Goal: Information Seeking & Learning: Compare options

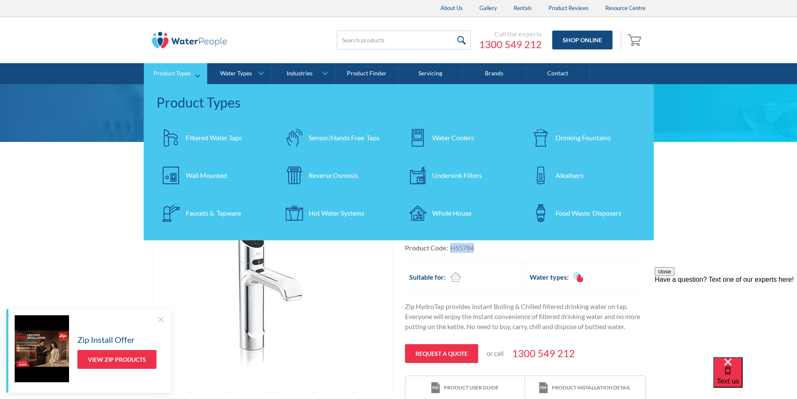
click at [435, 138] on div "Water Coolers" at bounding box center [453, 138] width 42 height 10
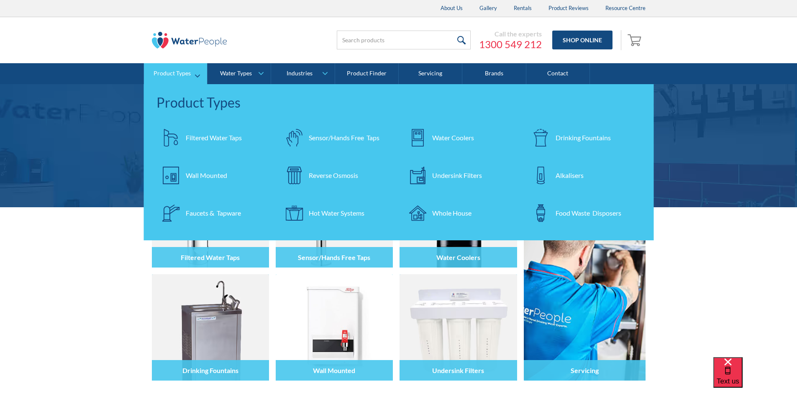
click at [205, 135] on div "Filtered Water Taps" at bounding box center [214, 138] width 56 height 10
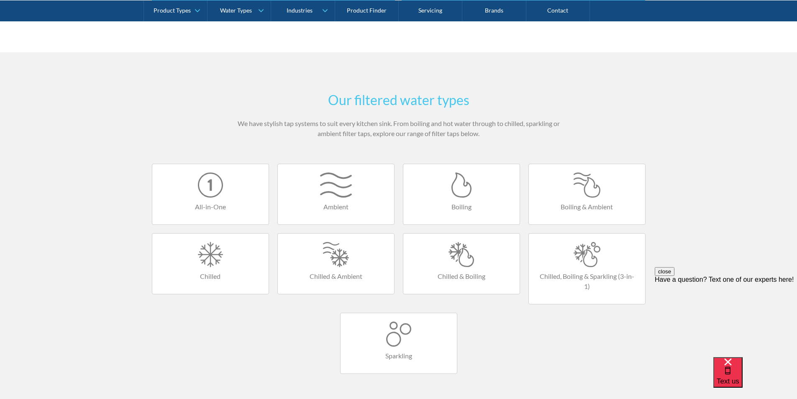
click at [462, 256] on div at bounding box center [461, 254] width 100 height 25
click at [575, 255] on div at bounding box center [587, 254] width 100 height 25
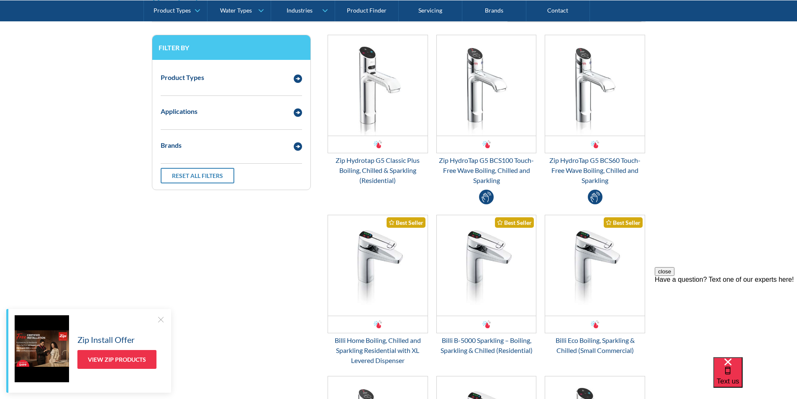
scroll to position [209, 0]
click at [376, 107] on img "Email Form 3" at bounding box center [378, 86] width 100 height 100
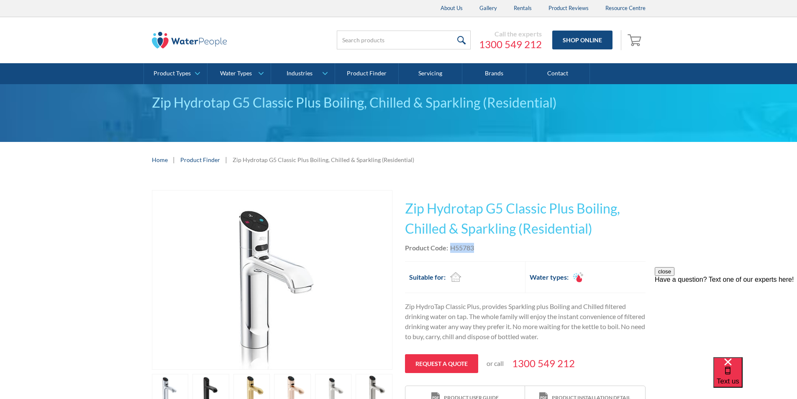
drag, startPoint x: 475, startPoint y: 247, endPoint x: 458, endPoint y: 247, distance: 17.6
click at [450, 248] on div "Product Code: H55783" at bounding box center [525, 248] width 240 height 10
copy div "H55783"
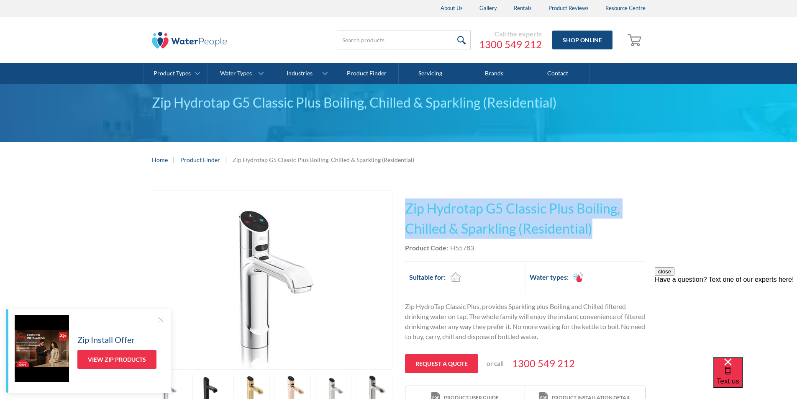
drag, startPoint x: 581, startPoint y: 231, endPoint x: 410, endPoint y: 206, distance: 173.3
click at [406, 205] on h1 "Zip Hydrotap G5 Classic Plus Boiling, Chilled & Sparkling (Residential)" at bounding box center [525, 218] width 240 height 40
copy h1 "Zip Hydrotap G5 Classic Plus Boiling, Chilled & Sparkling (Residential)"
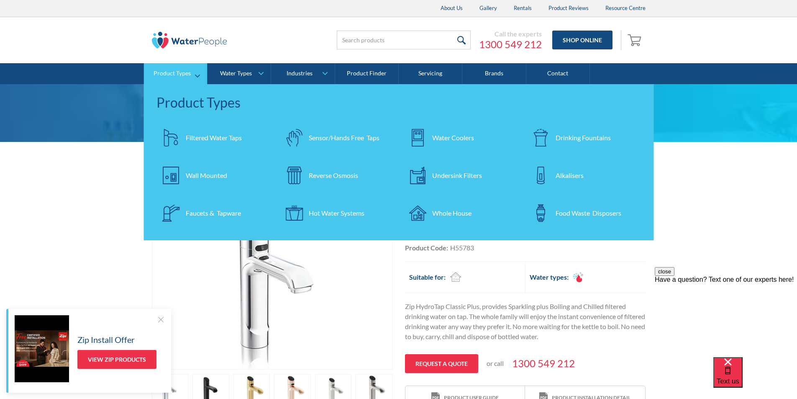
click at [214, 133] on div "Filtered Water Taps" at bounding box center [214, 138] width 56 height 10
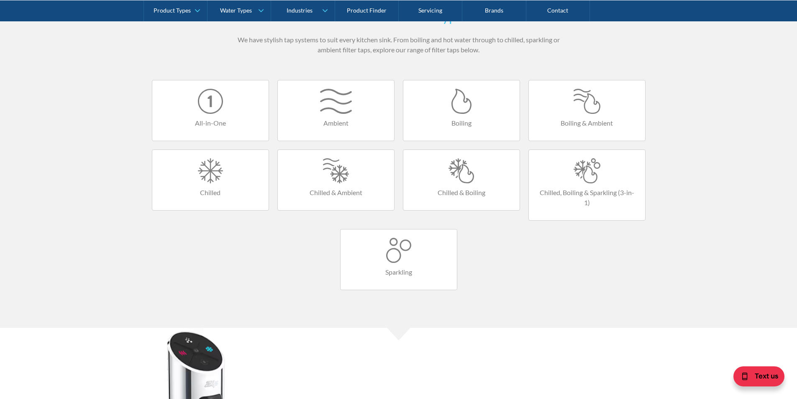
click at [212, 113] on div at bounding box center [211, 101] width 100 height 25
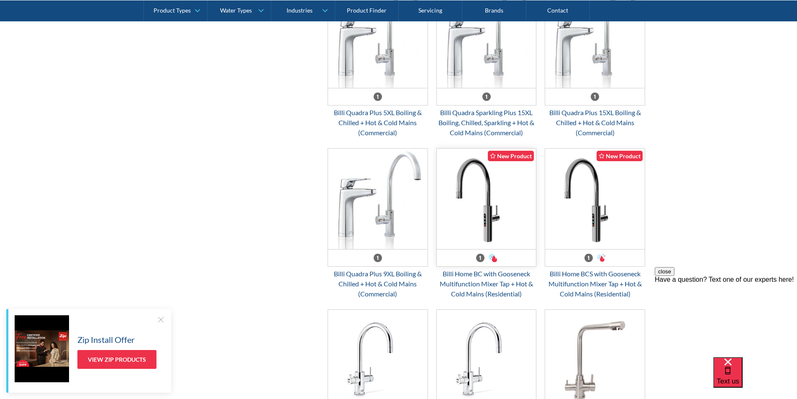
click at [486, 212] on img "Email Form 3" at bounding box center [487, 198] width 100 height 100
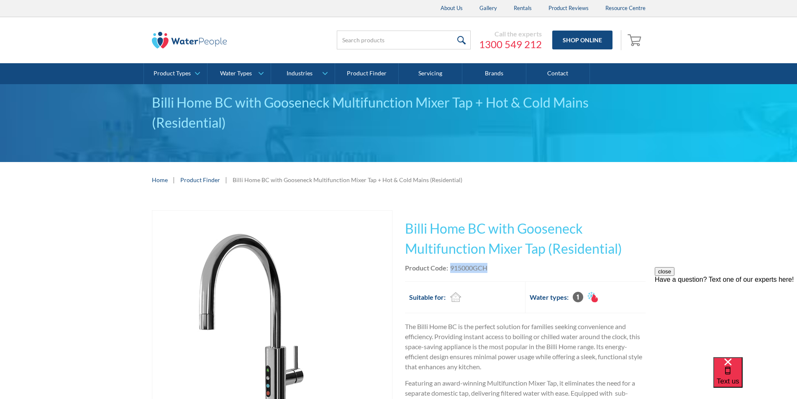
drag, startPoint x: 491, startPoint y: 268, endPoint x: 450, endPoint y: 268, distance: 41.0
click at [450, 268] on div "Product Code: 915000GCH" at bounding box center [525, 268] width 240 height 10
copy div "915000GCH"
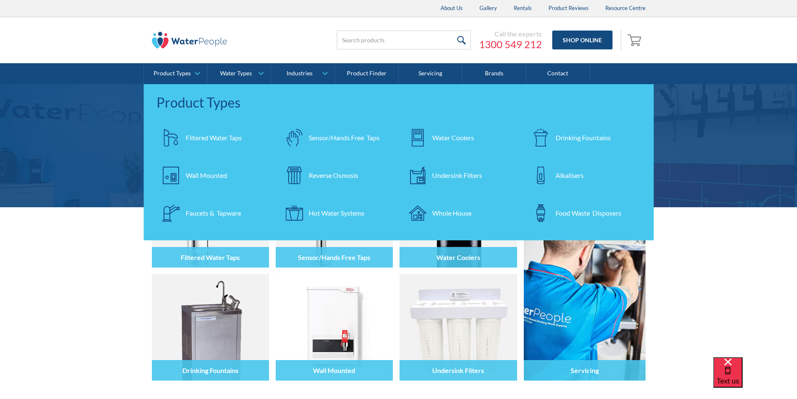
click at [196, 135] on div "Filtered Water Taps" at bounding box center [214, 138] width 56 height 10
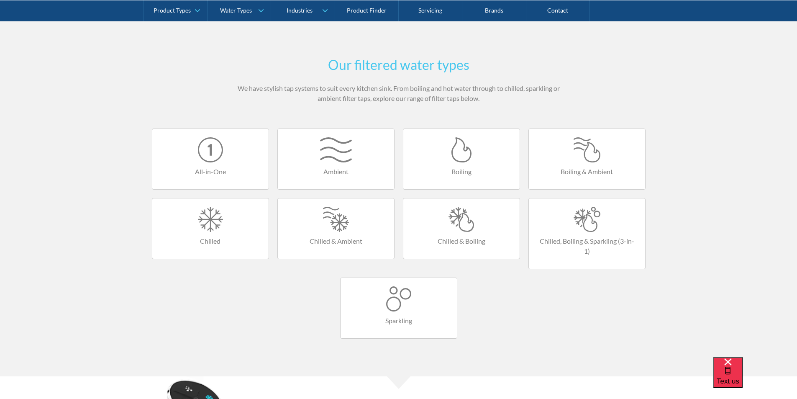
scroll to position [460, 0]
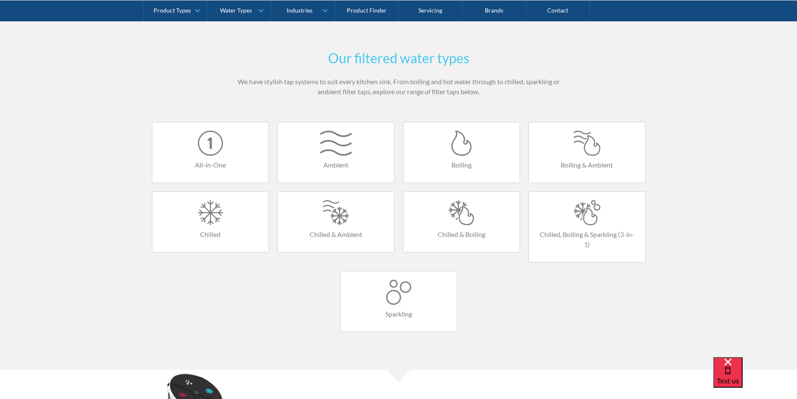
click at [449, 217] on div at bounding box center [461, 212] width 100 height 25
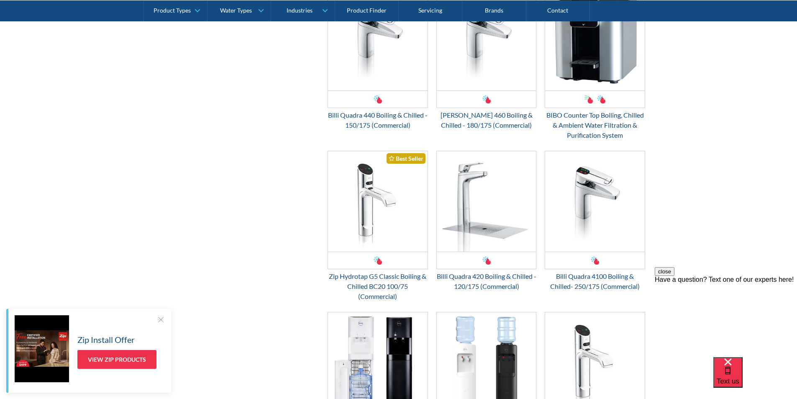
scroll to position [920, 0]
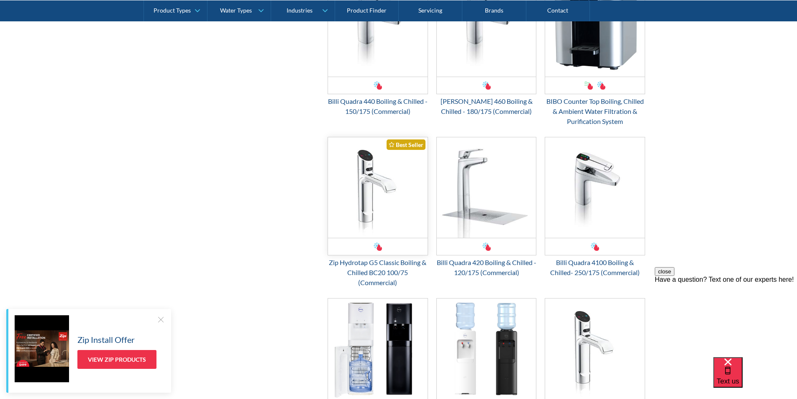
click at [360, 208] on img "Email Form 3" at bounding box center [378, 187] width 100 height 100
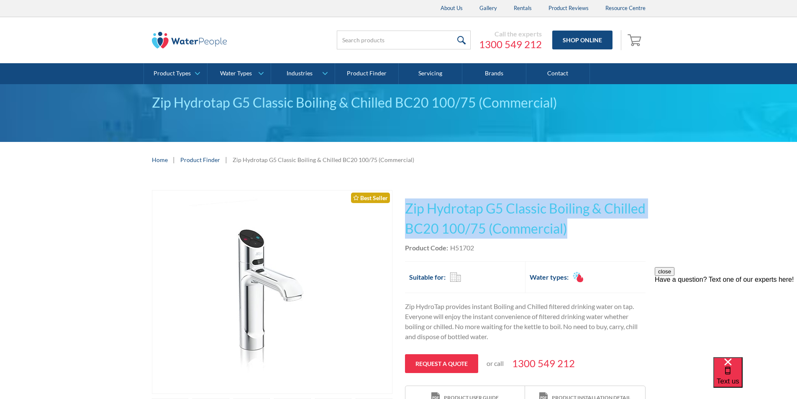
drag, startPoint x: 614, startPoint y: 228, endPoint x: 405, endPoint y: 206, distance: 210.3
click at [405, 206] on h1 "Zip Hydrotap G5 Classic Boiling & Chilled BC20 100/75 (Commercial)" at bounding box center [525, 218] width 240 height 40
copy h1 "Zip Hydrotap G5 Classic Boiling & Chilled BC20 100/75 (Commercial)"
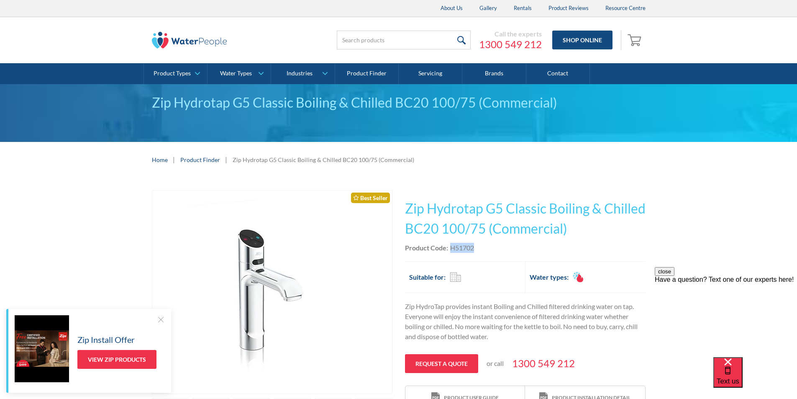
drag, startPoint x: 474, startPoint y: 246, endPoint x: 450, endPoint y: 250, distance: 24.6
click at [450, 250] on div "Product Code: H51702" at bounding box center [525, 248] width 240 height 10
copy div "H51702"
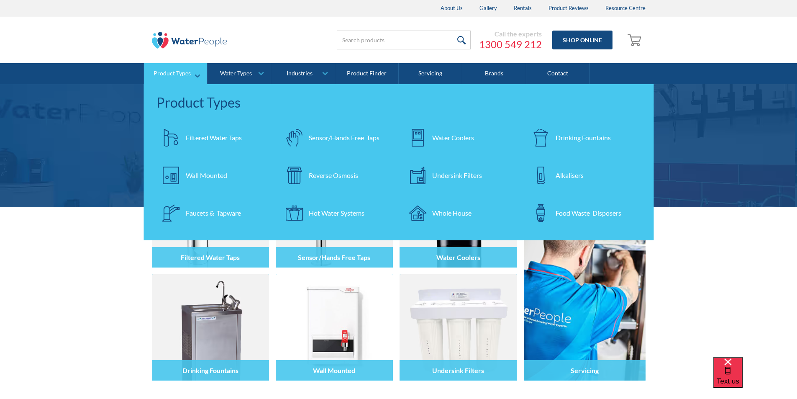
click at [198, 137] on div "Filtered Water Taps" at bounding box center [214, 138] width 56 height 10
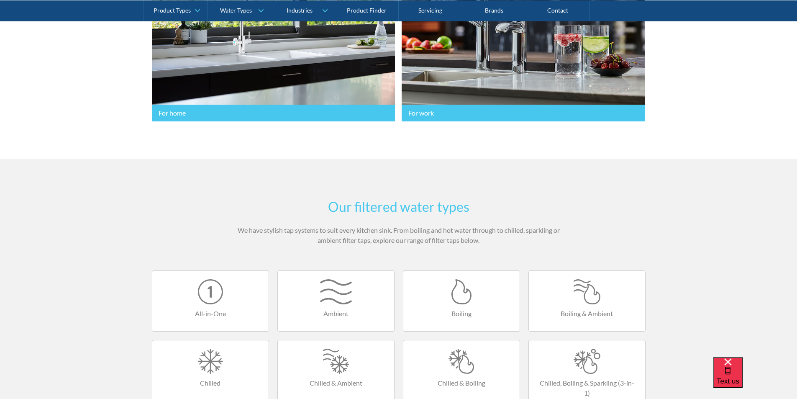
scroll to position [502, 0]
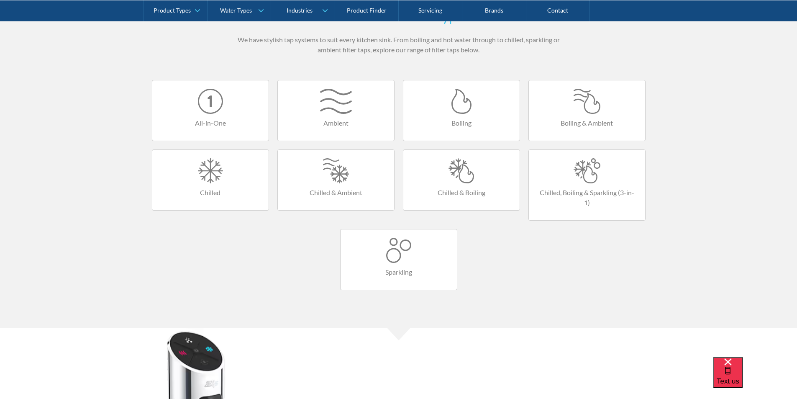
click at [462, 187] on link "Chilled & Boiling" at bounding box center [461, 179] width 117 height 61
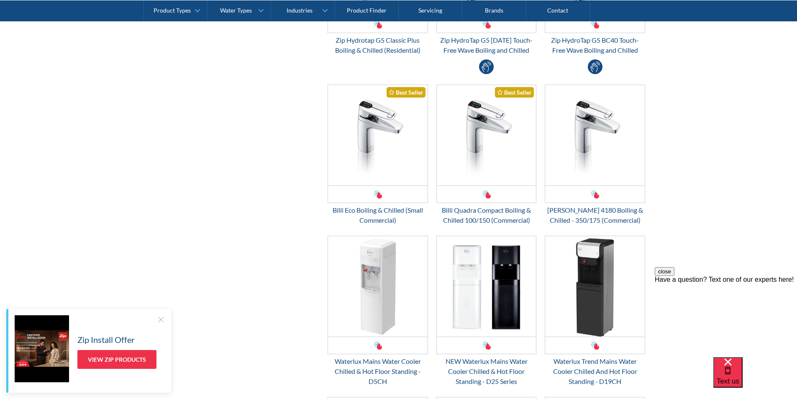
scroll to position [460, 0]
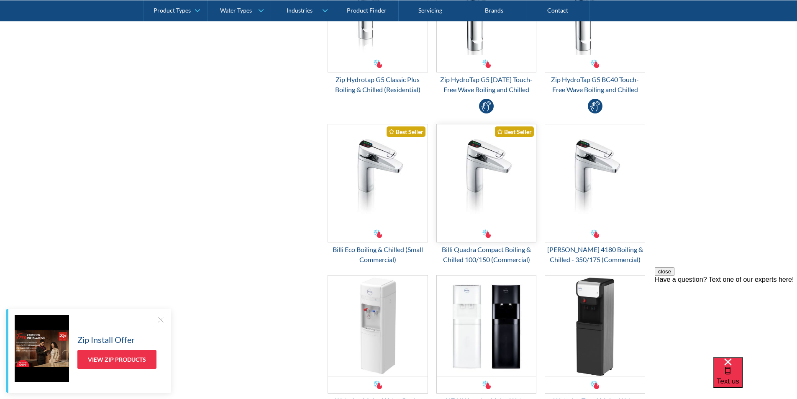
click at [475, 182] on img "Email Form 3" at bounding box center [487, 174] width 100 height 100
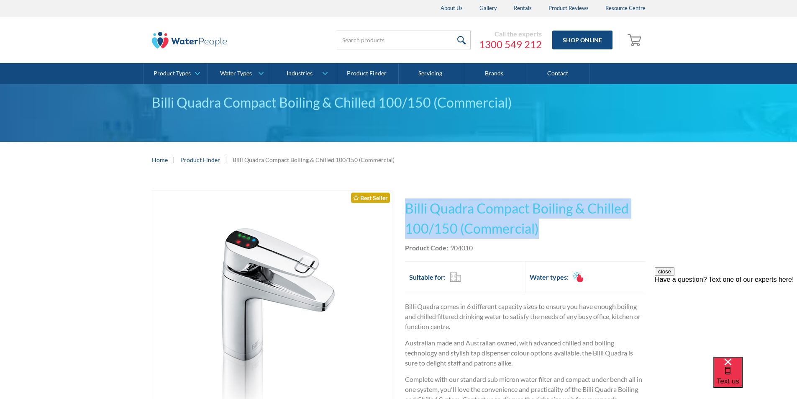
drag, startPoint x: 545, startPoint y: 228, endPoint x: 404, endPoint y: 204, distance: 143.3
click at [404, 203] on div "Play video Fits Most Brands Best Seller No items found. This tap design is incl…" at bounding box center [398, 372] width 493 height 365
copy h1 "Billi Quadra Compact Boiling & Chilled 100/150 (Commercial)"
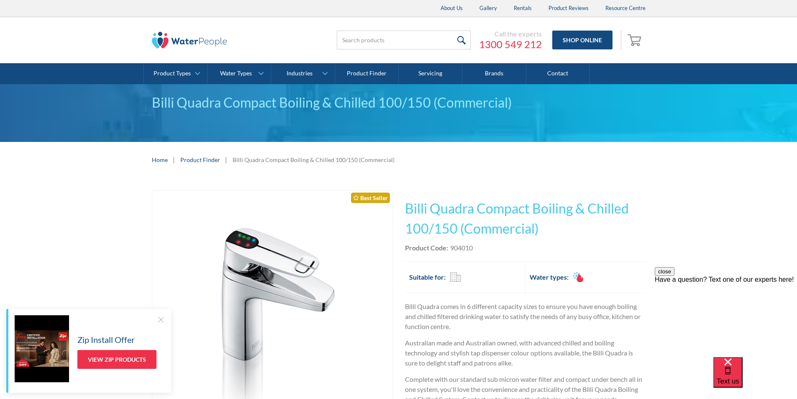
click at [488, 240] on div "This tap design is included in our standard range tap options when you purchase…" at bounding box center [525, 331] width 240 height 283
drag, startPoint x: 478, startPoint y: 248, endPoint x: 452, endPoint y: 249, distance: 25.6
click at [449, 247] on div "Product Code: 904010" at bounding box center [525, 248] width 240 height 10
copy div "904010"
